Goal: Information Seeking & Learning: Understand process/instructions

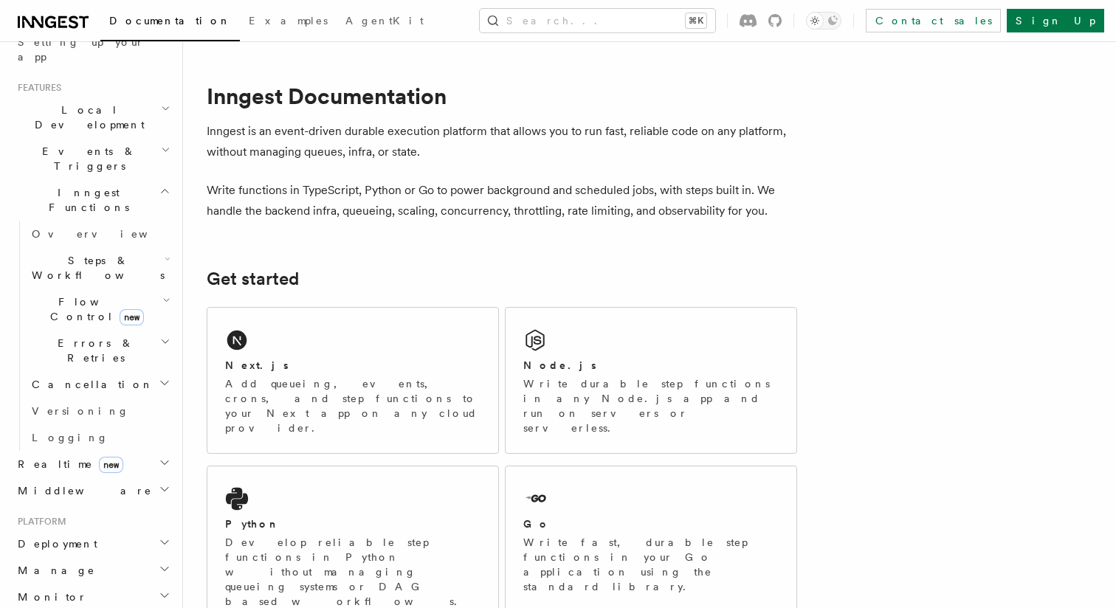
scroll to position [295, 0]
click at [138, 136] on h2 "Events & Triggers" at bounding box center [93, 156] width 162 height 41
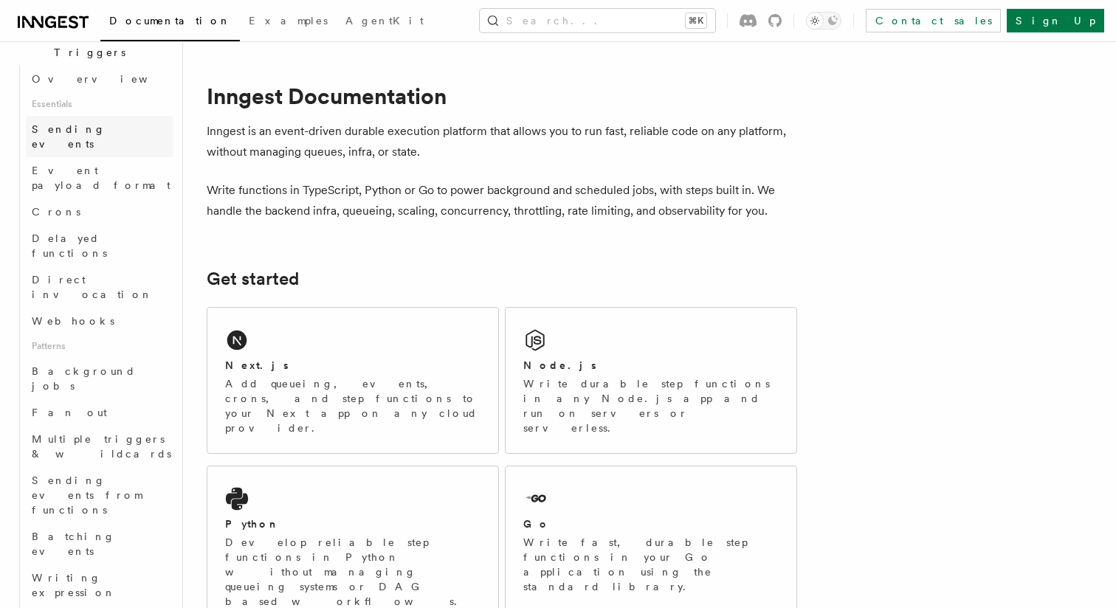
scroll to position [409, 0]
click at [93, 521] on link "Batching events" at bounding box center [100, 541] width 148 height 41
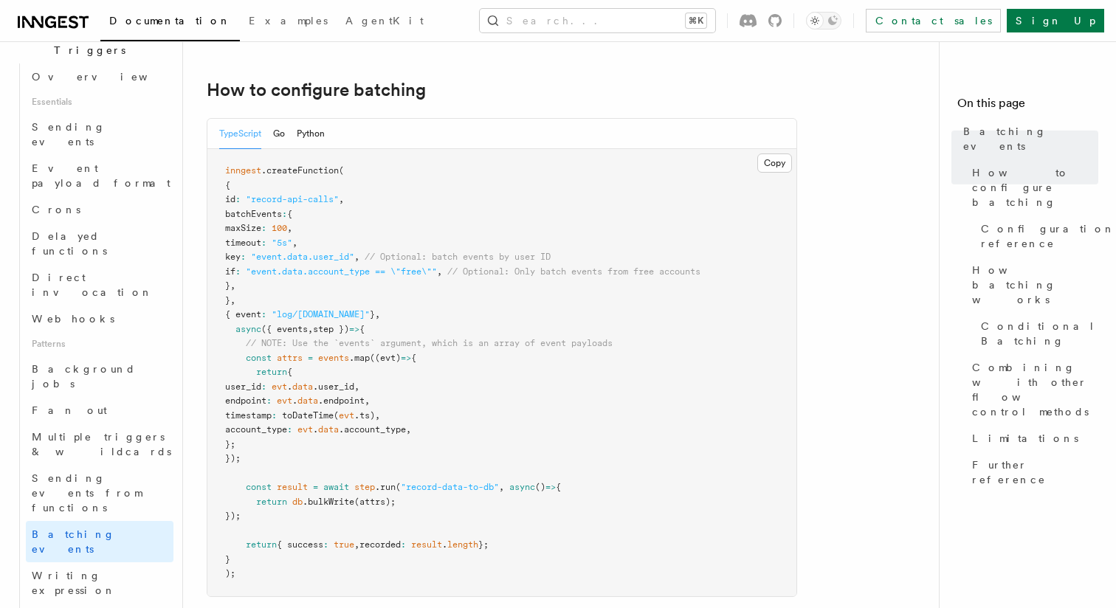
scroll to position [255, 0]
click at [345, 18] on span "AgentKit" at bounding box center [384, 21] width 78 height 12
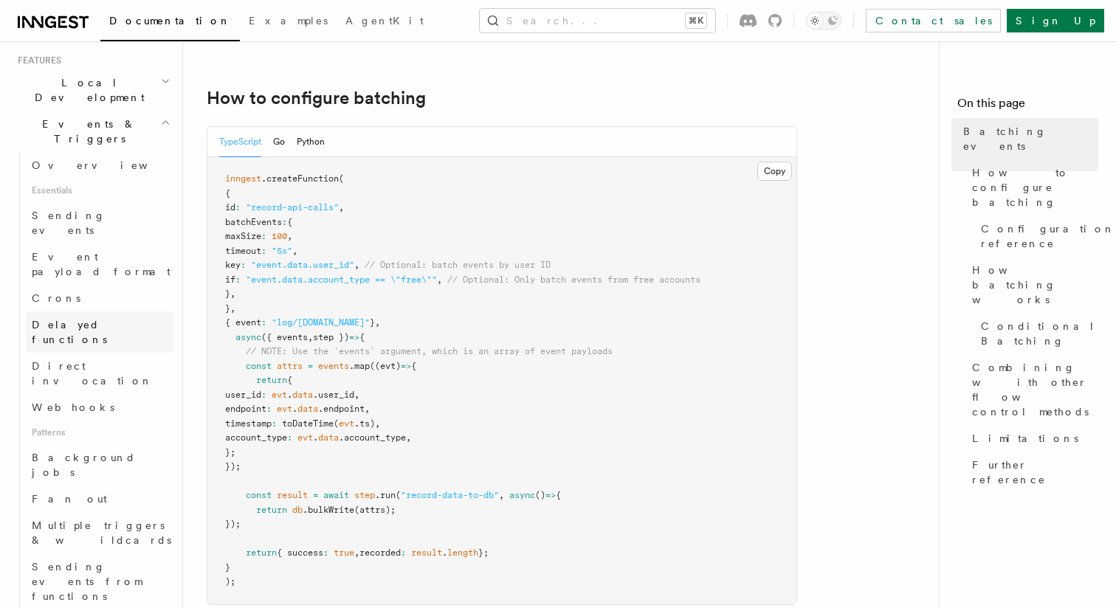
scroll to position [309, 0]
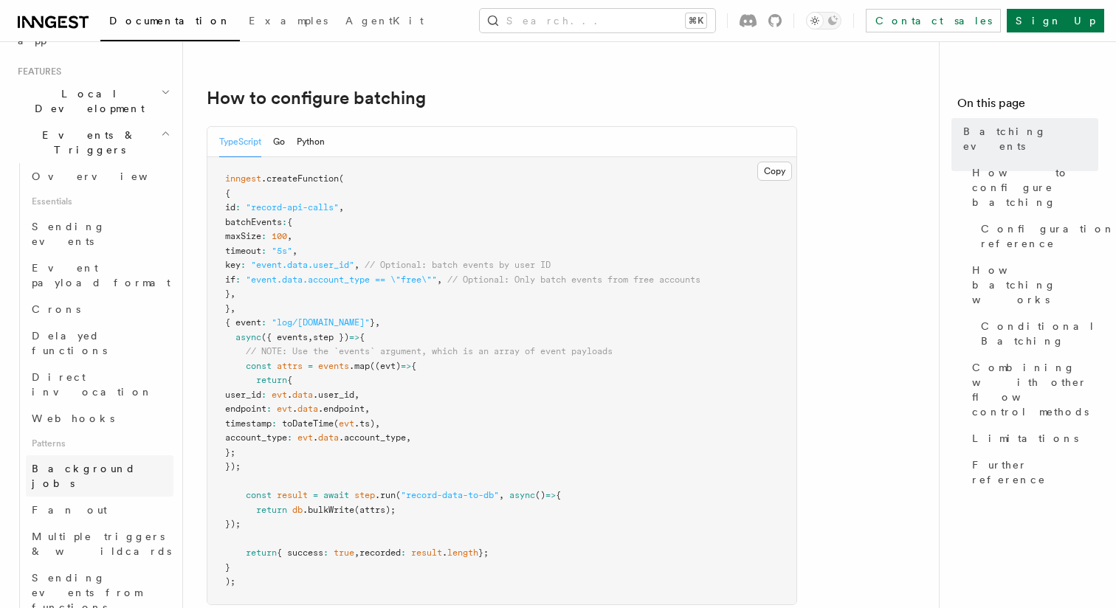
click at [95, 463] on span "Background jobs" at bounding box center [84, 476] width 104 height 27
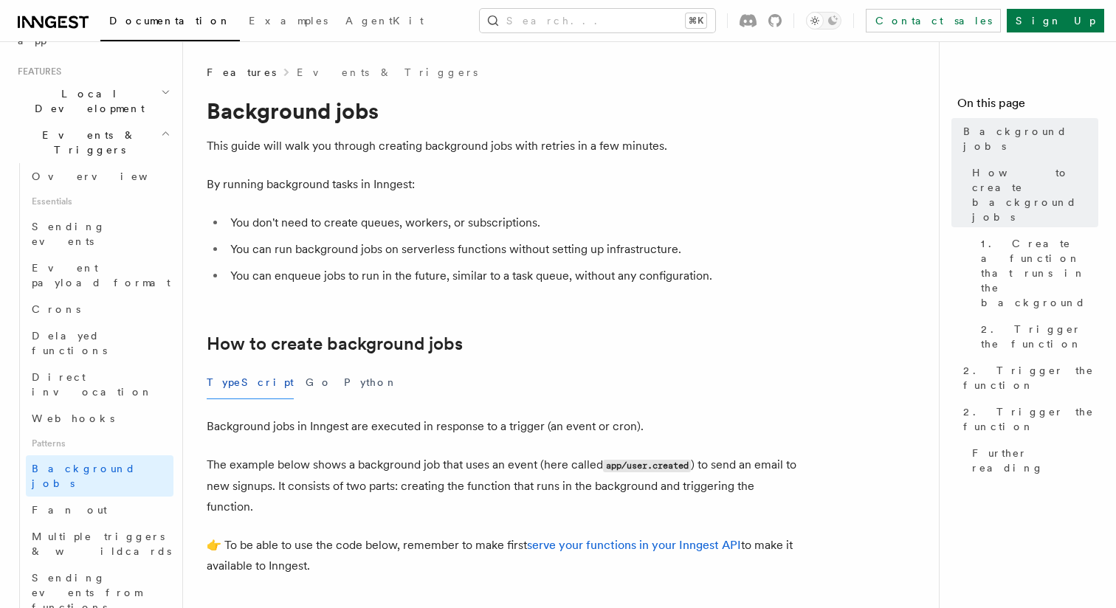
scroll to position [68, 0]
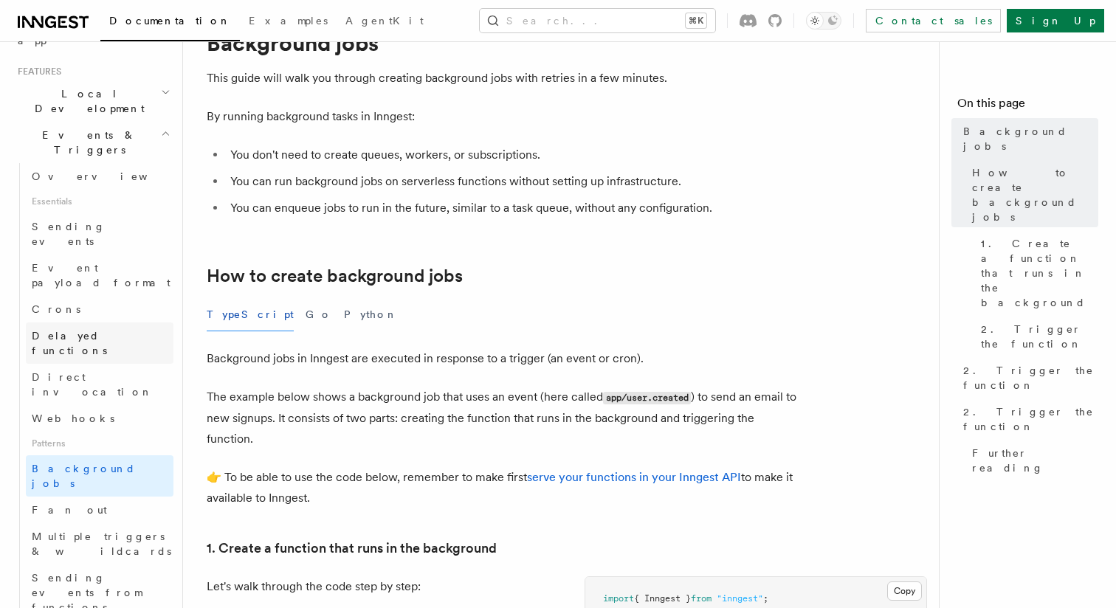
click at [96, 330] on span "Delayed functions" at bounding box center [69, 343] width 75 height 27
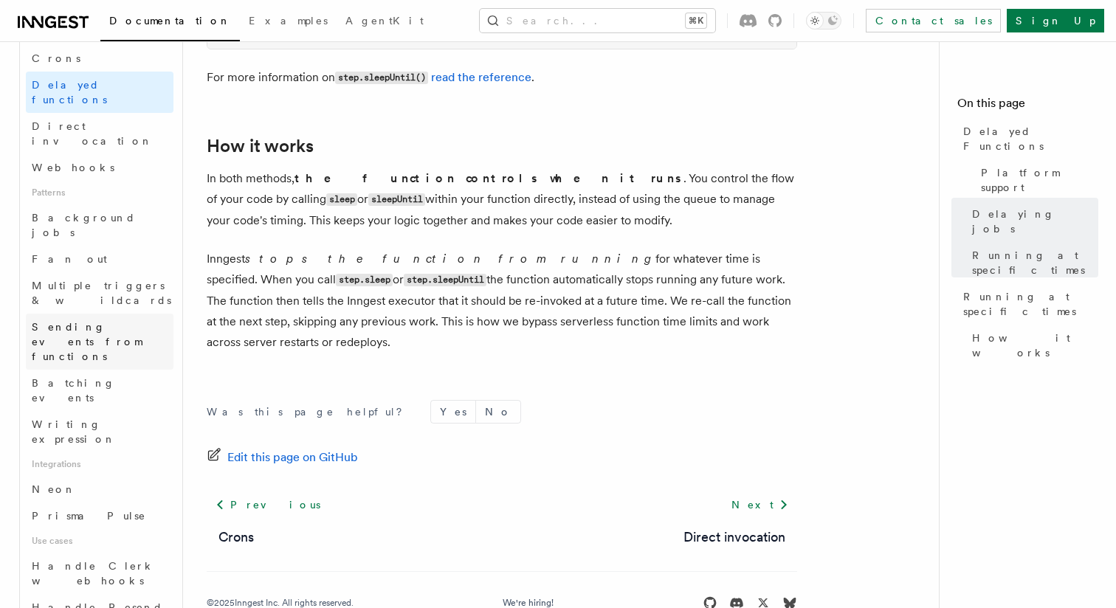
scroll to position [795, 0]
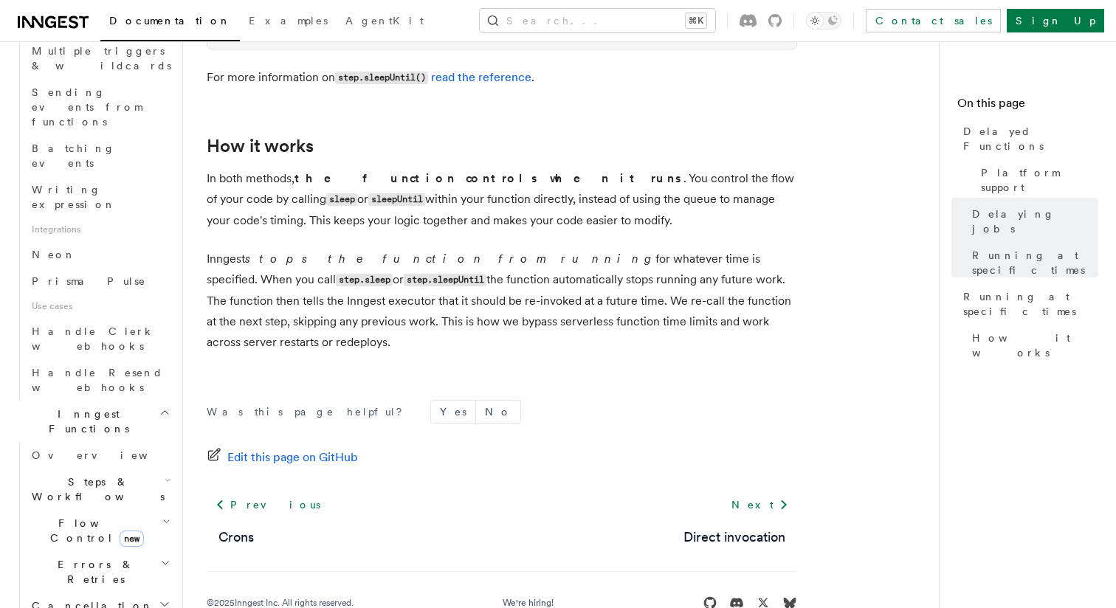
click at [166, 516] on icon "button" at bounding box center [166, 522] width 8 height 12
click at [86, 587] on span "Singleton" at bounding box center [88, 593] width 84 height 12
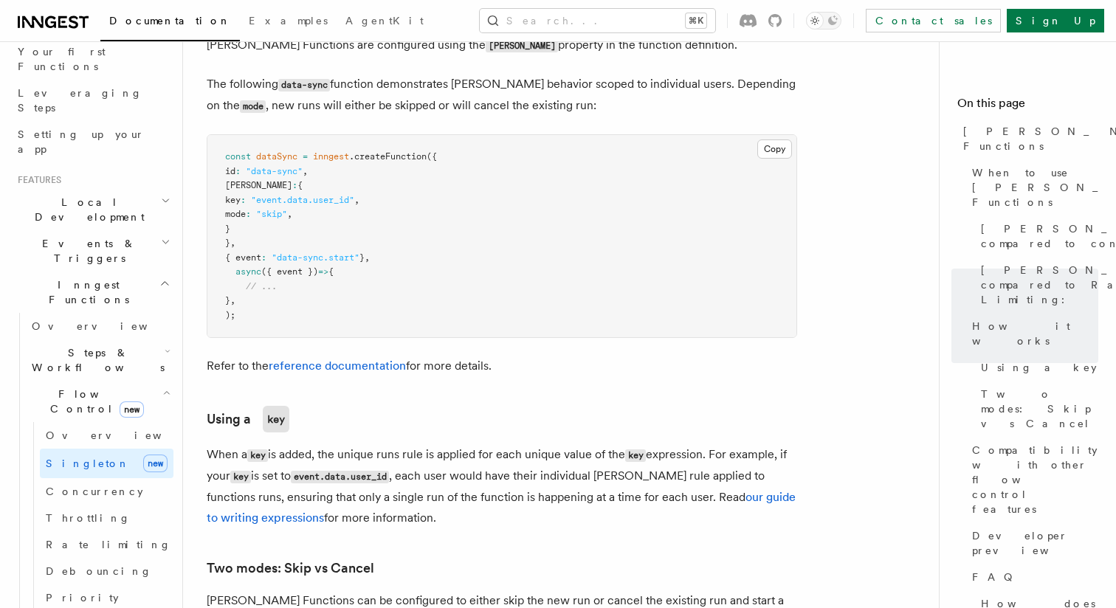
scroll to position [212, 0]
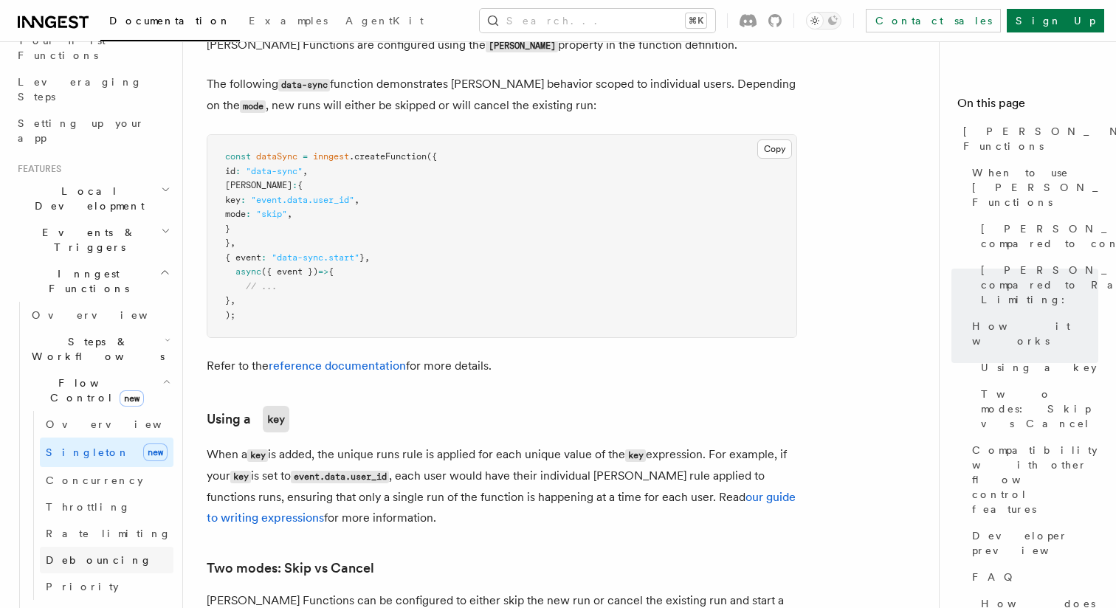
click at [82, 554] on span "Debouncing" at bounding box center [99, 560] width 106 height 12
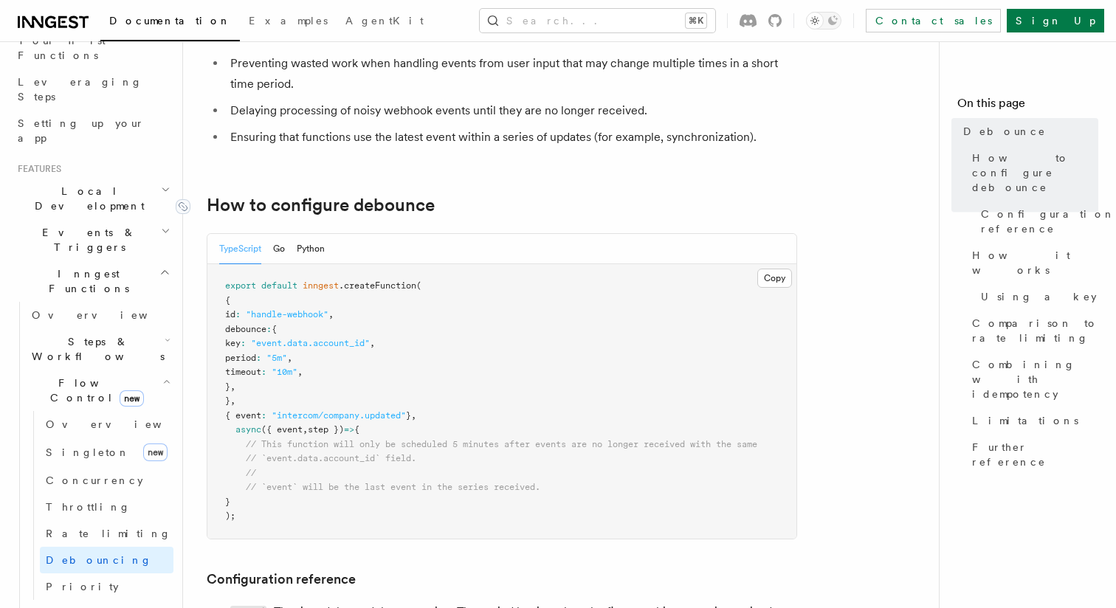
scroll to position [227, 0]
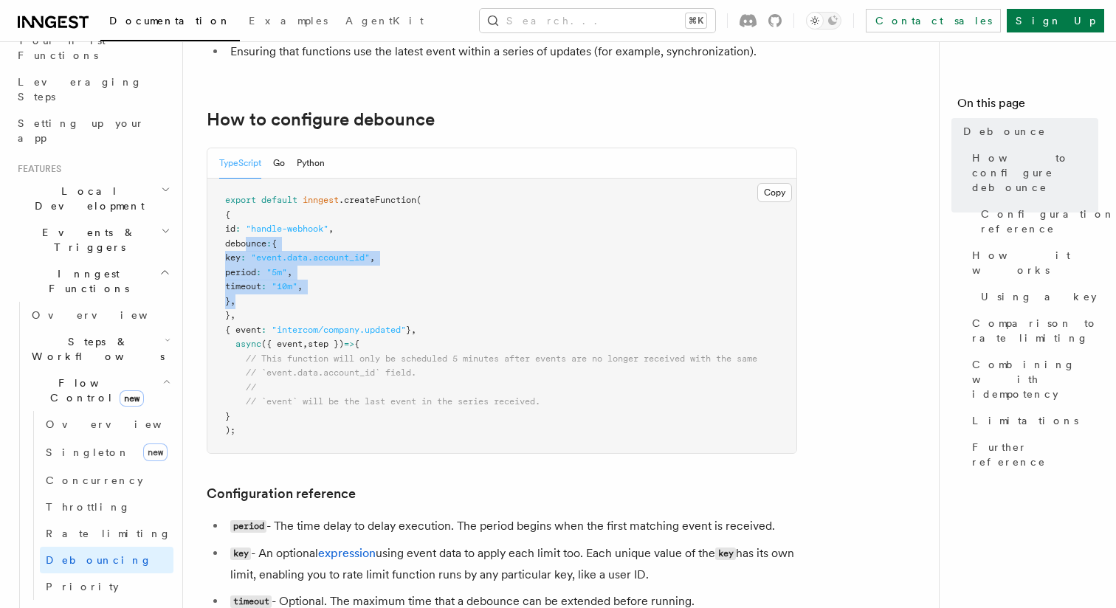
drag, startPoint x: 246, startPoint y: 246, endPoint x: 267, endPoint y: 296, distance: 54.6
click at [267, 296] on pre "export default inngest .createFunction ( { id : "handle-webhook" , debounce : {…" at bounding box center [501, 316] width 589 height 275
copy code "debounce : { key : "event.data.account_id" , period : "5m" , timeout : "10m" , …"
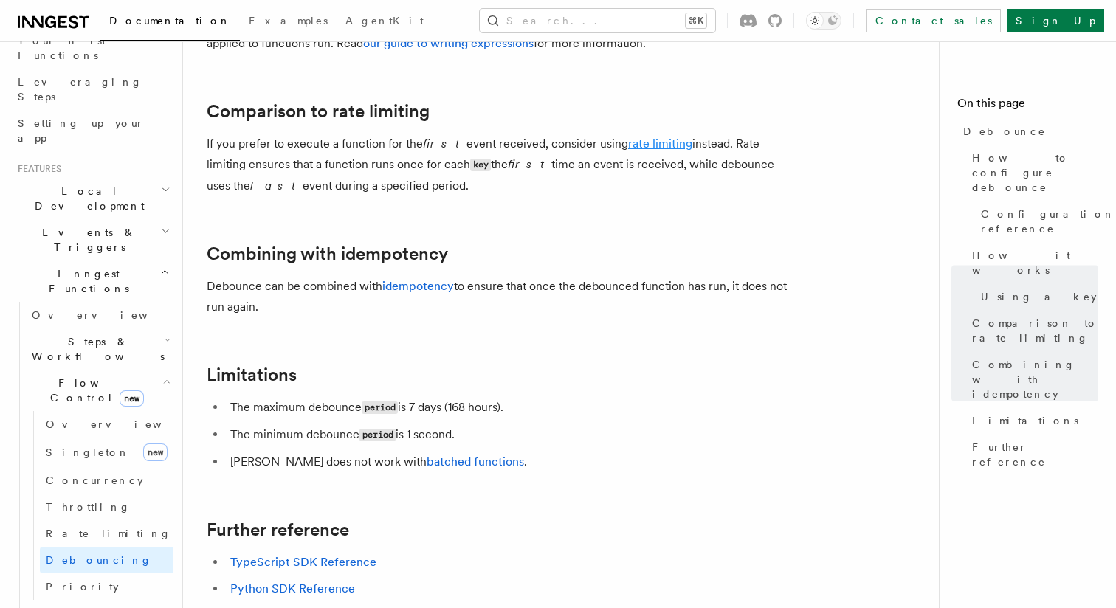
scroll to position [1430, 0]
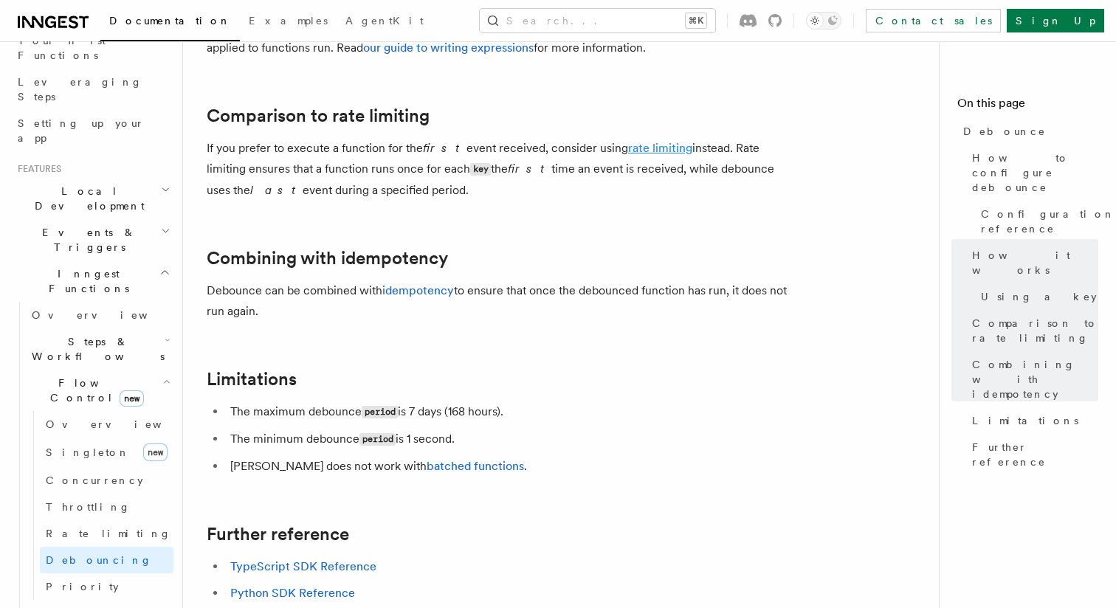
click at [644, 151] on link "rate limiting" at bounding box center [660, 148] width 64 height 14
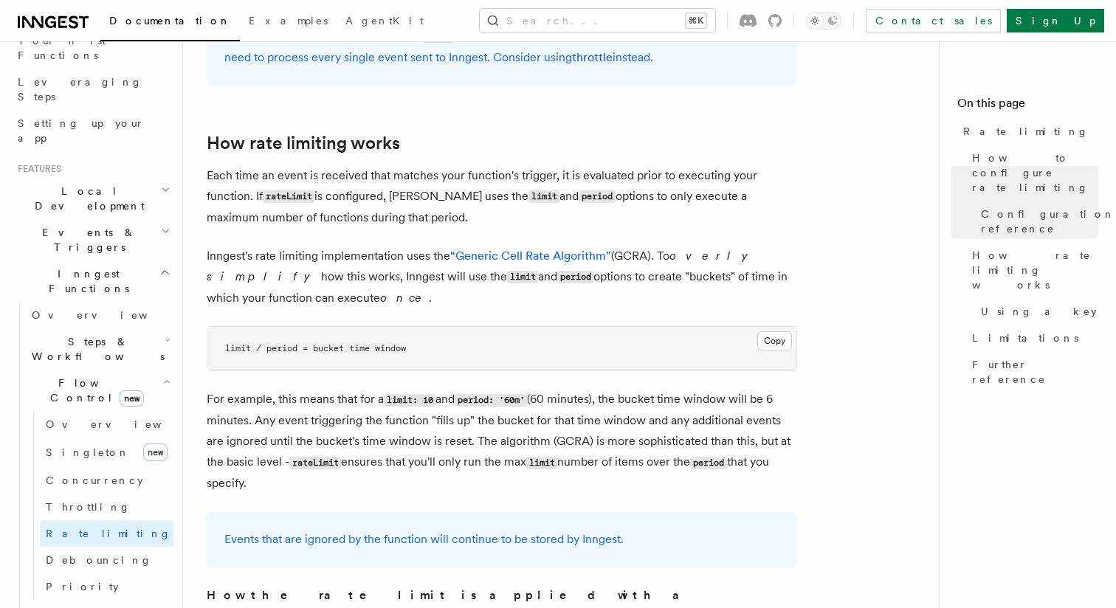
scroll to position [843, 0]
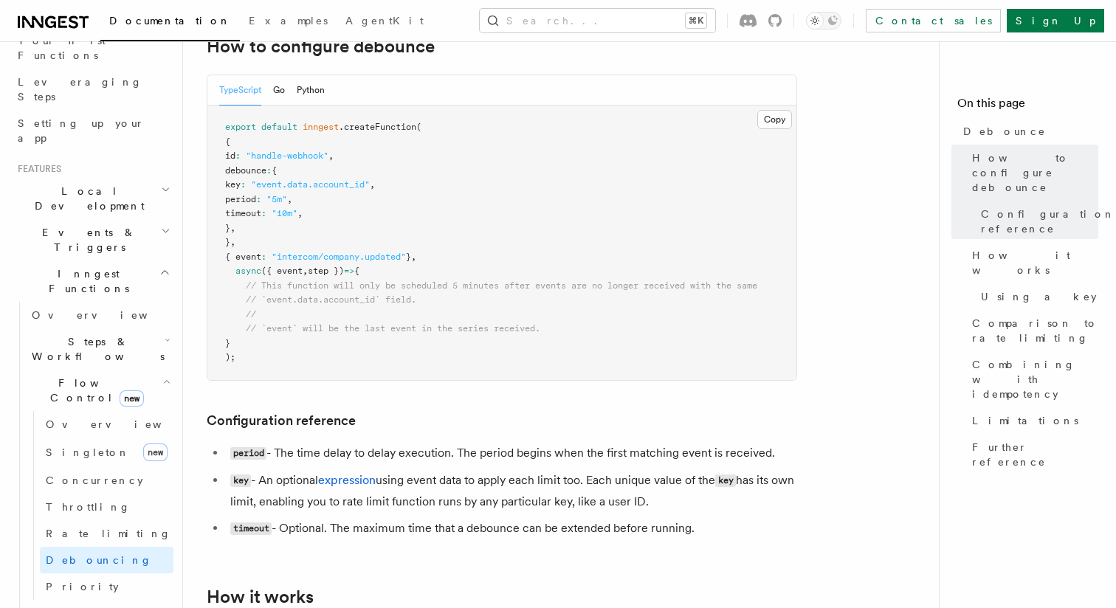
scroll to position [289, 0]
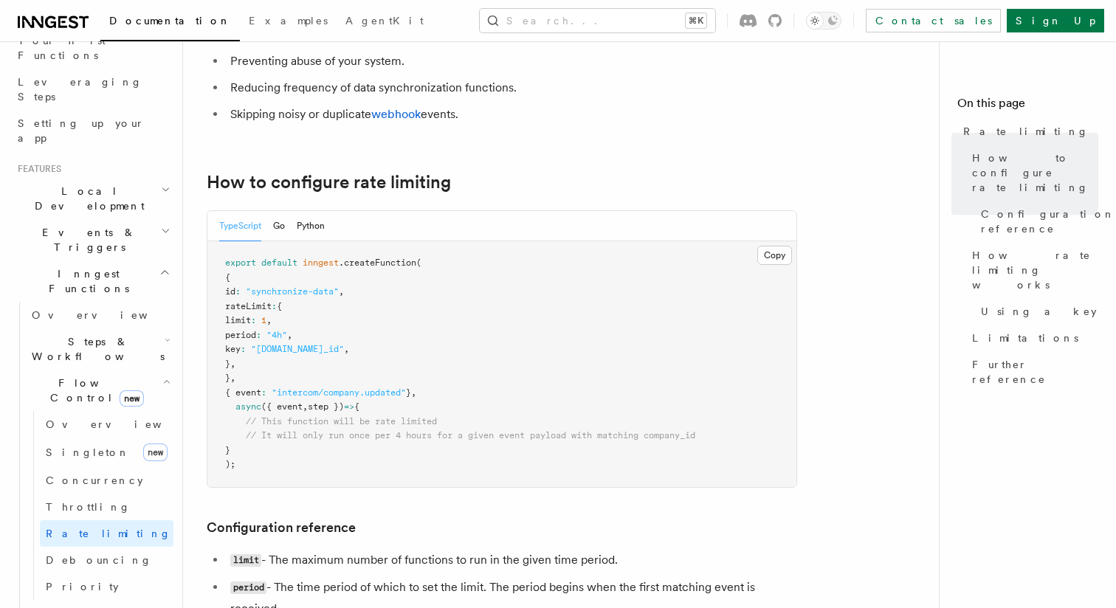
scroll to position [154, 0]
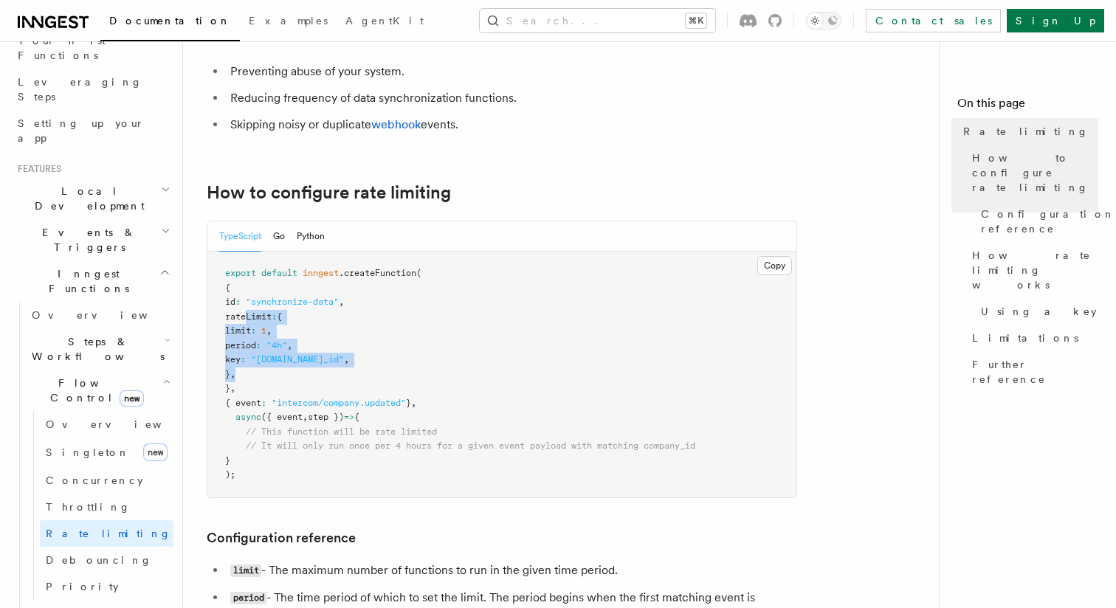
drag, startPoint x: 246, startPoint y: 317, endPoint x: 278, endPoint y: 374, distance: 65.7
click at [278, 374] on pre "export default inngest .createFunction ( { id : "synchronize-data" , rateLimit …" at bounding box center [501, 375] width 589 height 246
copy code "rateLimit : { limit : 1 , period : "4h" , key : "[DOMAIN_NAME]_id" , } ,"
click at [89, 501] on span "Throttling" at bounding box center [88, 507] width 85 height 12
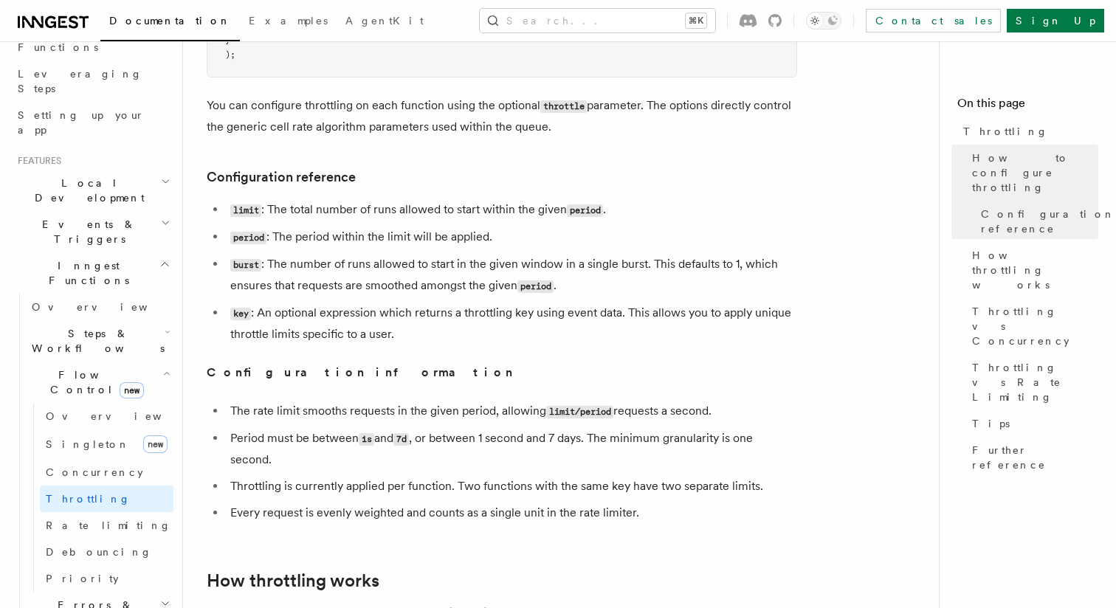
scroll to position [206, 0]
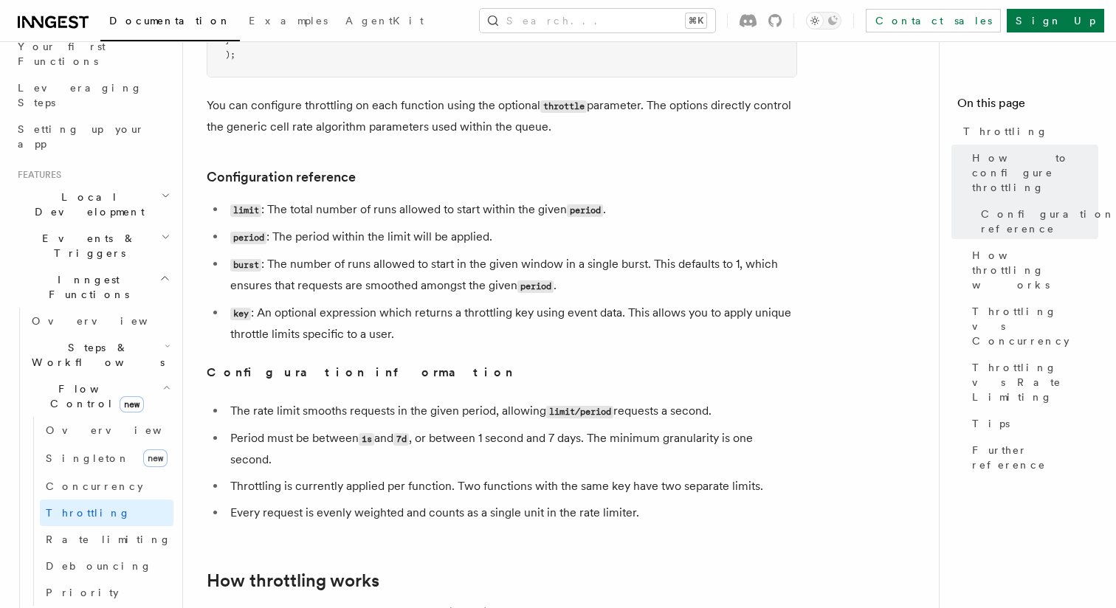
click at [156, 225] on h2 "Events & Triggers" at bounding box center [93, 245] width 162 height 41
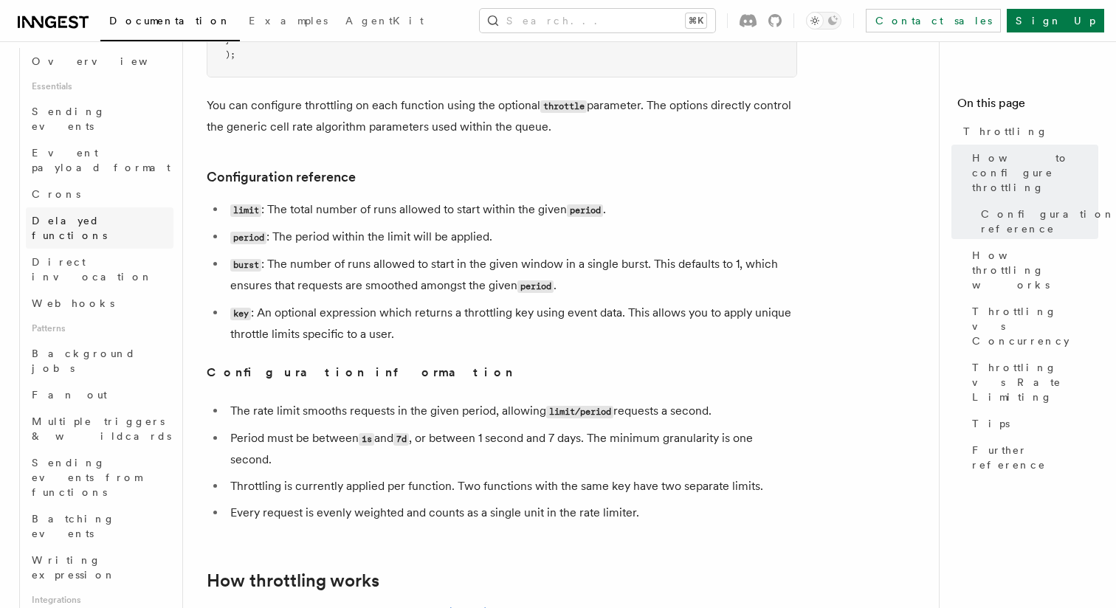
scroll to position [425, 0]
click at [104, 512] on span "Batching events" at bounding box center [73, 525] width 83 height 27
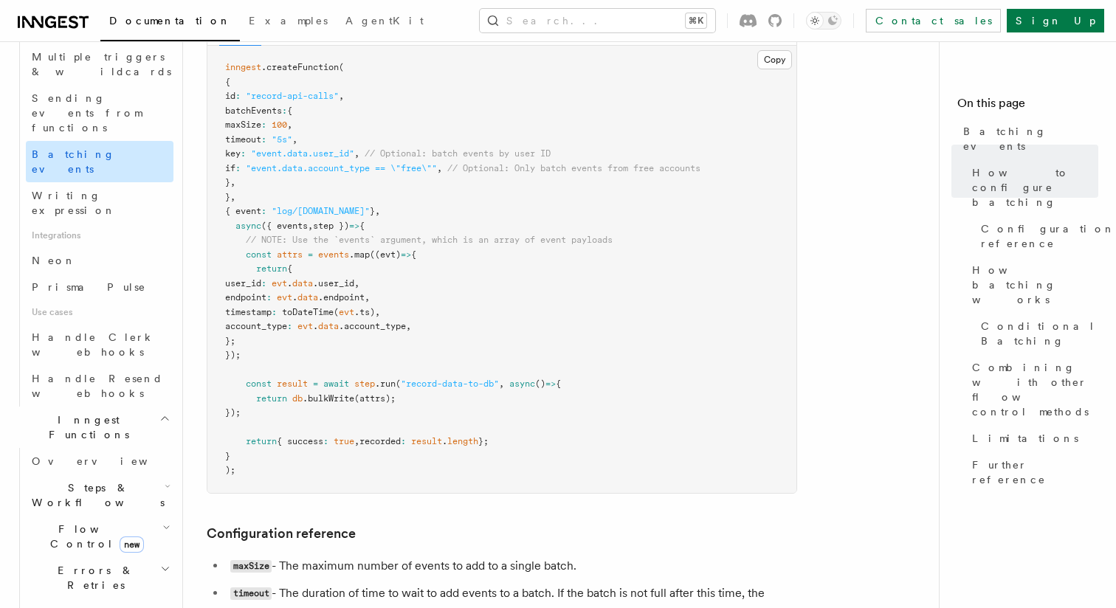
scroll to position [798, 0]
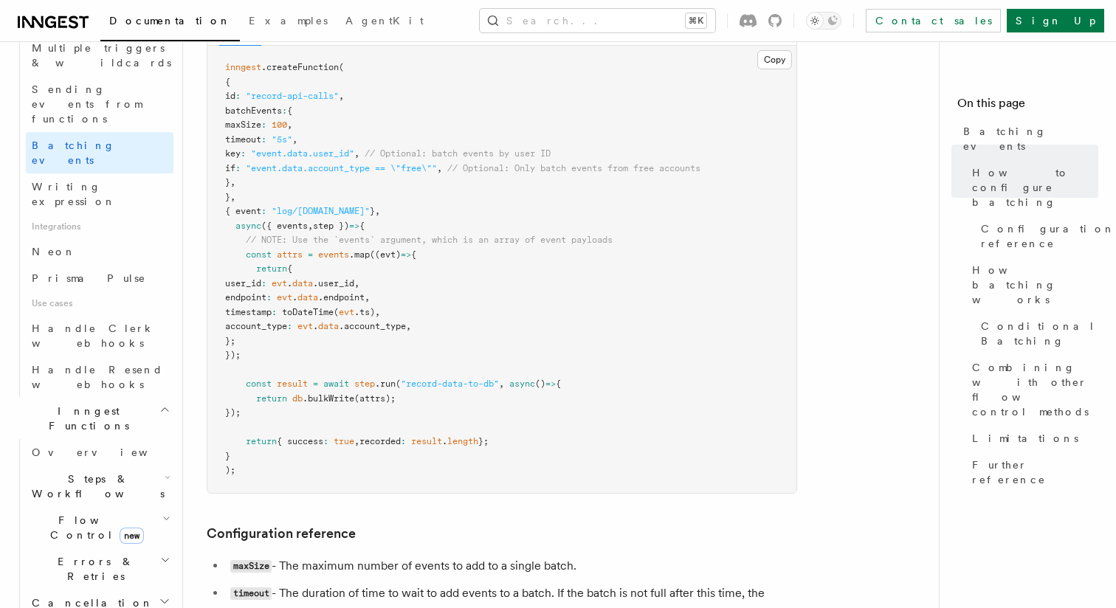
click at [163, 513] on icon "button" at bounding box center [166, 519] width 8 height 12
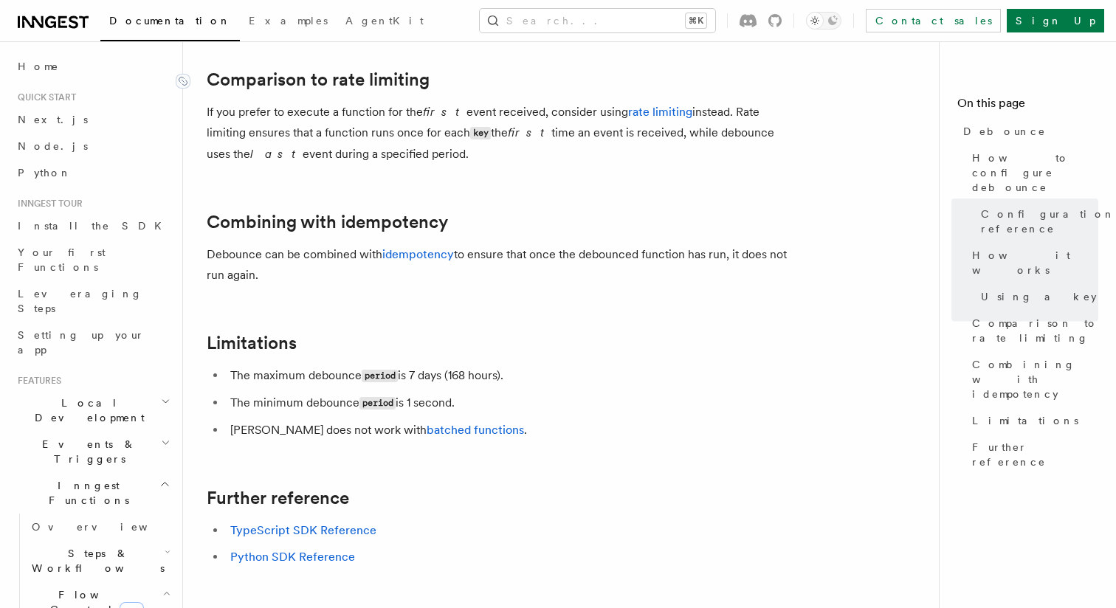
scroll to position [1486, 0]
